Goal: Task Accomplishment & Management: Manage account settings

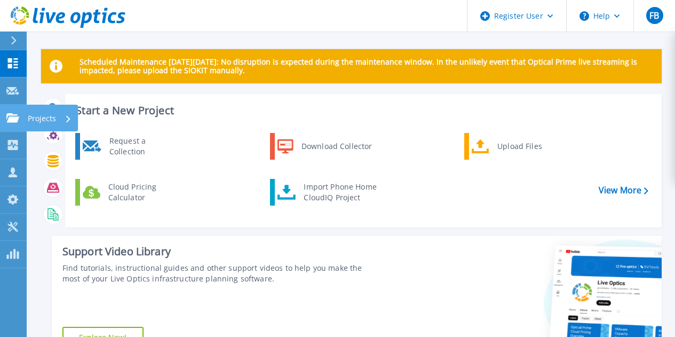
click at [13, 110] on link "Projects Projects" at bounding box center [13, 118] width 27 height 27
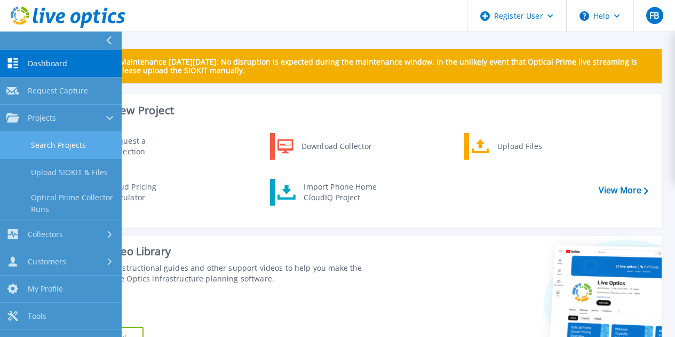
click at [102, 142] on link "Search Projects" at bounding box center [61, 145] width 122 height 27
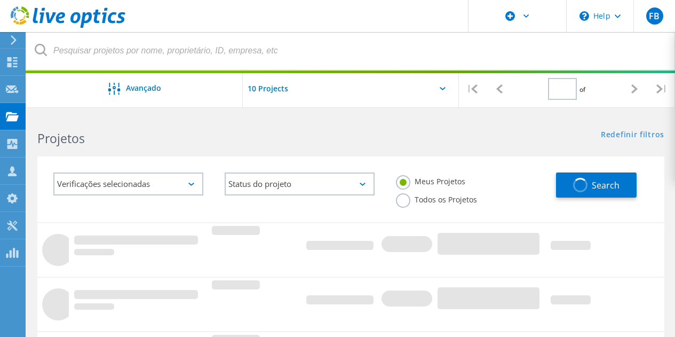
type input "1"
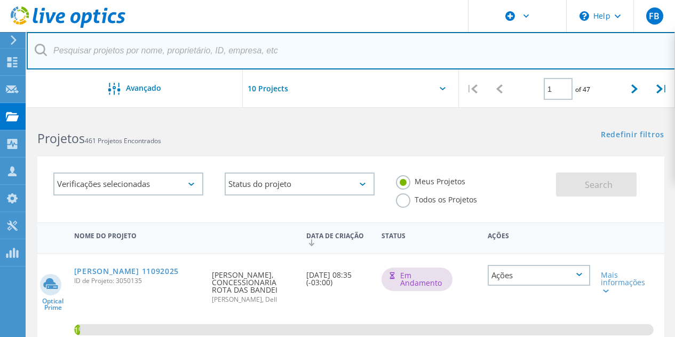
click at [232, 49] on input "text" at bounding box center [351, 50] width 649 height 37
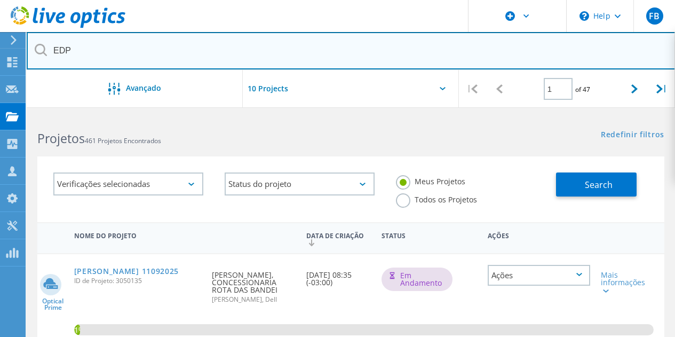
type input "EDP"
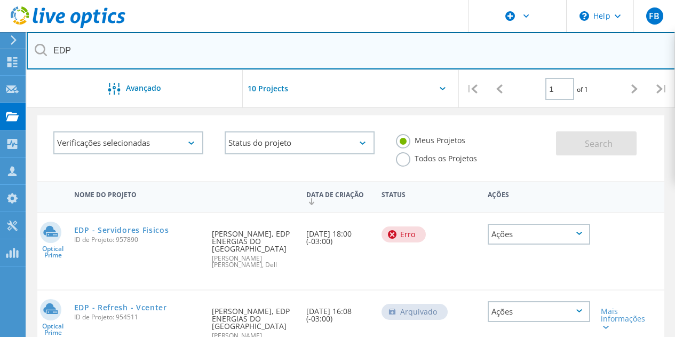
scroll to position [42, 0]
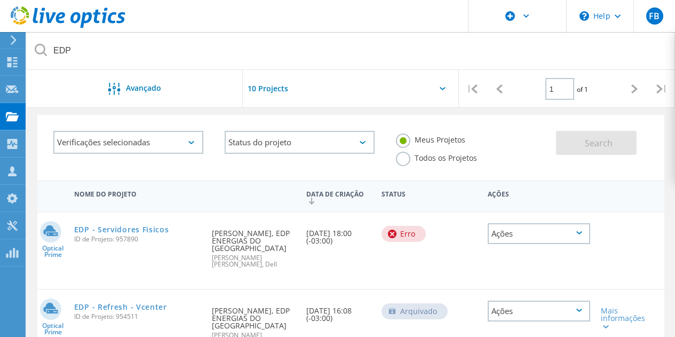
click at [402, 155] on label "Todos os Projetos" at bounding box center [436, 157] width 81 height 10
click at [0, 0] on input "Todos os Projetos" at bounding box center [0, 0] width 0 height 0
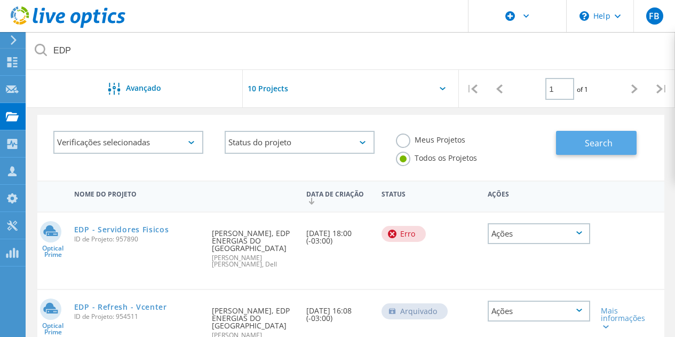
click at [578, 146] on button "Search" at bounding box center [596, 143] width 81 height 24
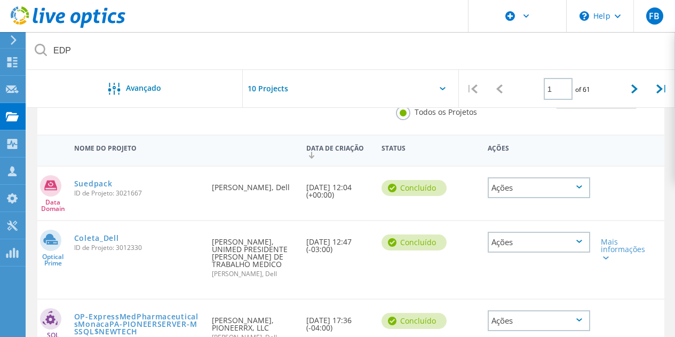
scroll to position [0, 0]
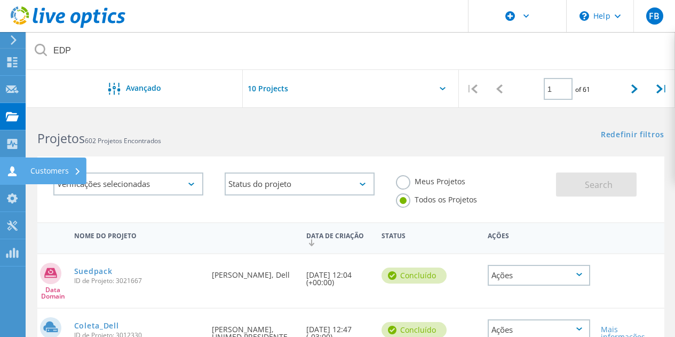
click at [14, 168] on icon at bounding box center [12, 171] width 13 height 10
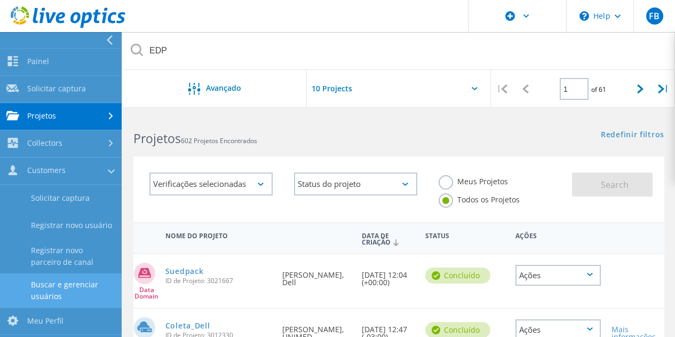
click at [65, 286] on link "Buscar e gerenciar usuários" at bounding box center [61, 290] width 122 height 34
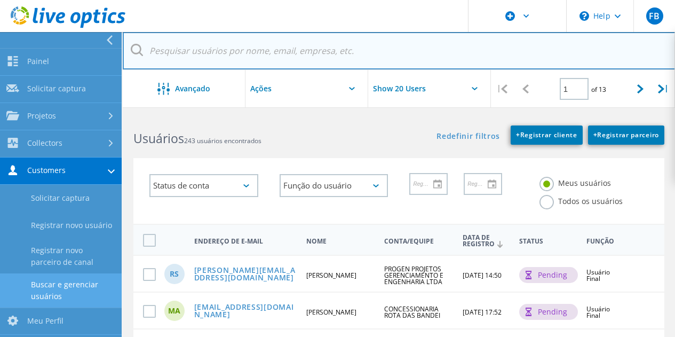
click at [347, 52] on input "text" at bounding box center [399, 50] width 553 height 37
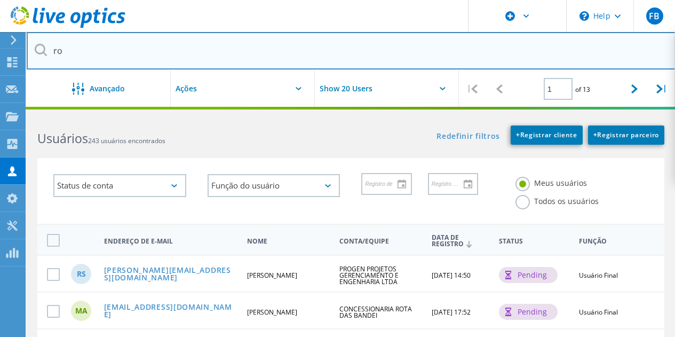
type input "r"
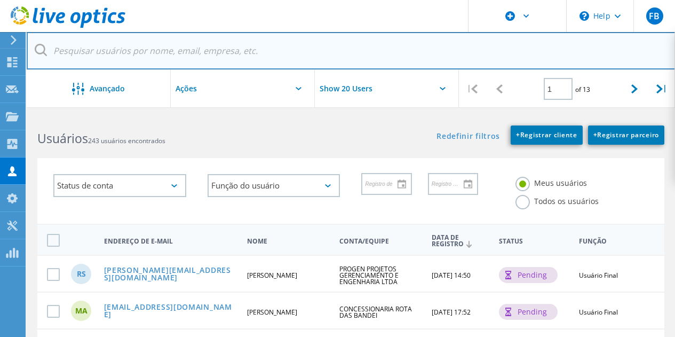
click at [265, 52] on input "text" at bounding box center [351, 50] width 649 height 37
paste input "[PERSON_NAME] <[PERSON_NAME][EMAIL_ADDRESS][DOMAIN_NAME]>"
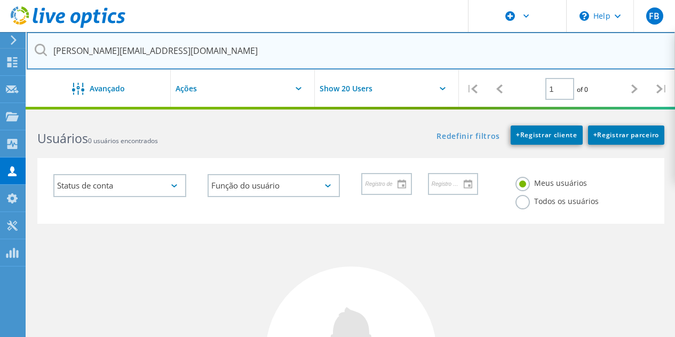
type input "[PERSON_NAME][EMAIL_ADDRESS][DOMAIN_NAME]"
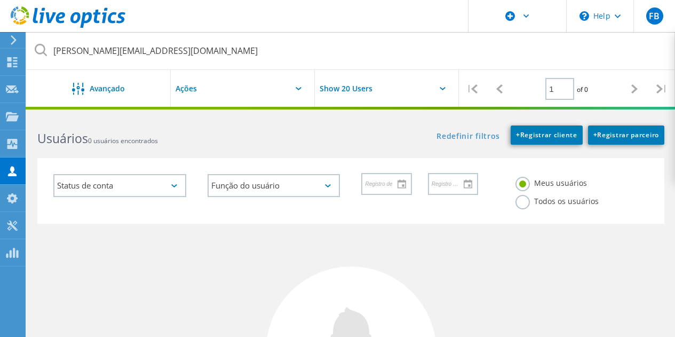
click at [540, 201] on label "Todos os usuários" at bounding box center [556, 200] width 83 height 10
click at [0, 0] on input "Todos os usuários" at bounding box center [0, 0] width 0 height 0
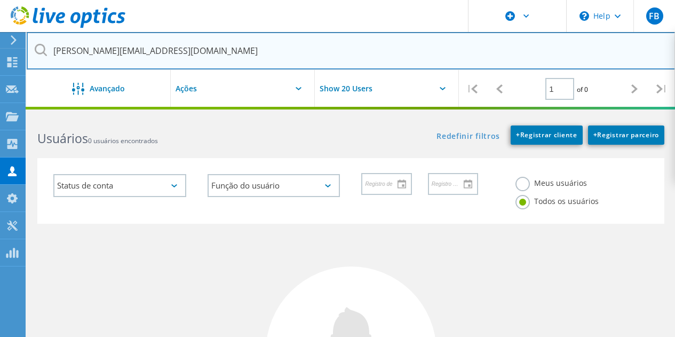
click at [297, 59] on input "[PERSON_NAME][EMAIL_ADDRESS][DOMAIN_NAME]" at bounding box center [351, 50] width 649 height 37
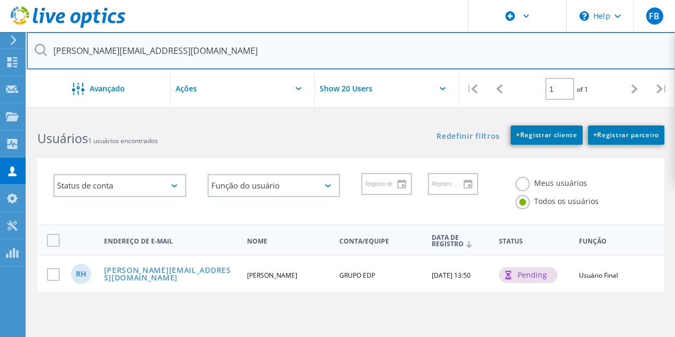
scroll to position [67, 0]
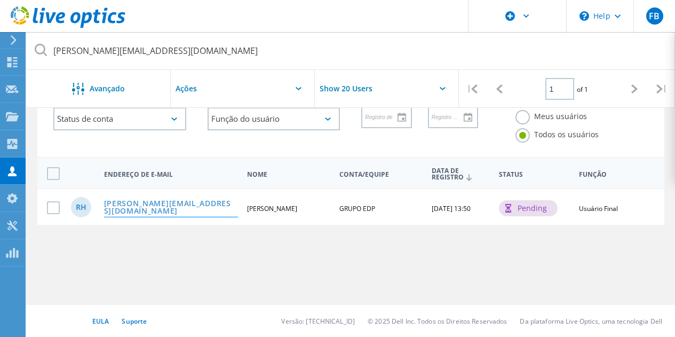
click at [157, 211] on link "[PERSON_NAME][EMAIL_ADDRESS][DOMAIN_NAME]" at bounding box center [171, 208] width 134 height 17
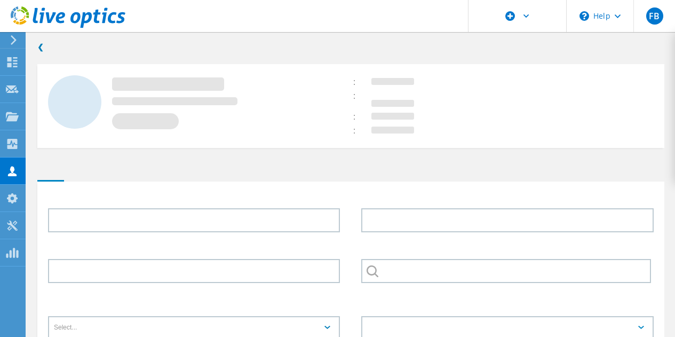
type input "[PERSON_NAME]"
type input "Horto"
type input "GRUPO EDP"
type input "Português"
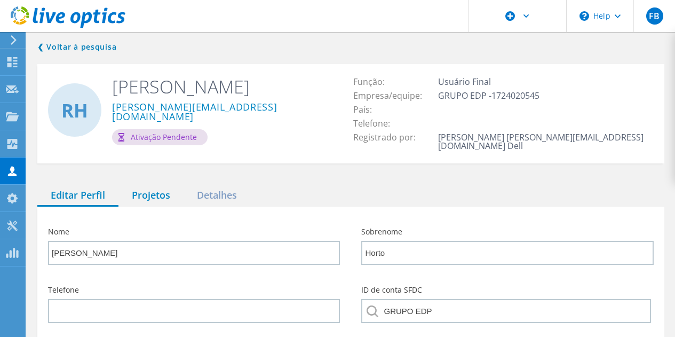
click at [152, 185] on div "Projetos" at bounding box center [150, 196] width 65 height 22
